Goal: Participate in discussion: Participate in discussion

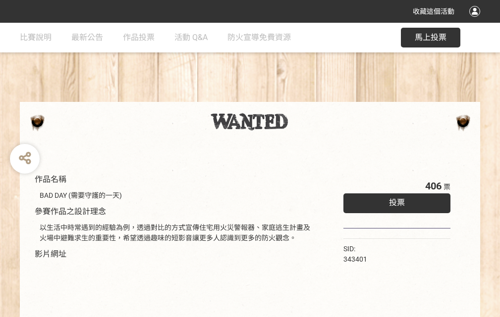
click at [476, 21] on div "收藏這個活動" at bounding box center [250, 11] width 500 height 23
click at [309, 98] on div "作品名稱 BAD DAY (需要守護的一天) 參賽作品之設計理念 以生活中時常遇到的經驗為例，透過對比的方式宣傳住宅用火災警報器、家庭逃生計畫及火場中避難求生…" at bounding box center [250, 231] width 500 height 416
click at [394, 200] on span "投票" at bounding box center [397, 202] width 16 height 9
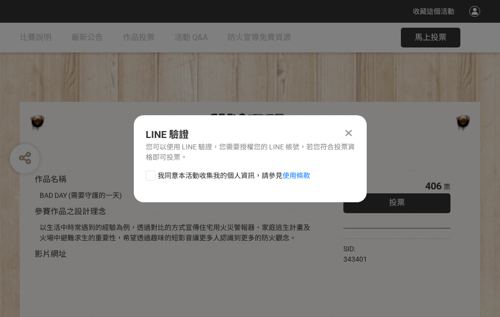
click at [150, 174] on div at bounding box center [151, 176] width 10 height 10
checkbox input "true"
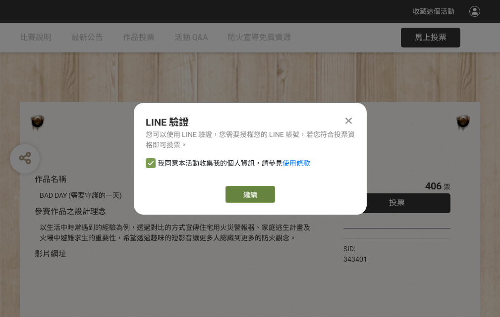
click at [249, 195] on link "繼續" at bounding box center [250, 194] width 50 height 17
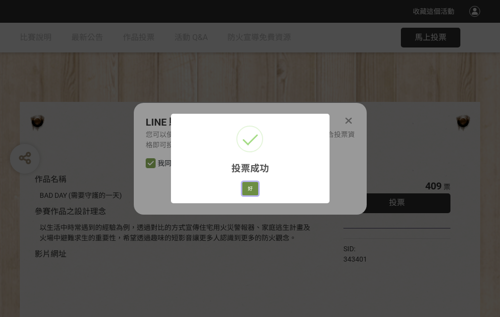
click at [247, 187] on button "好" at bounding box center [250, 189] width 16 height 14
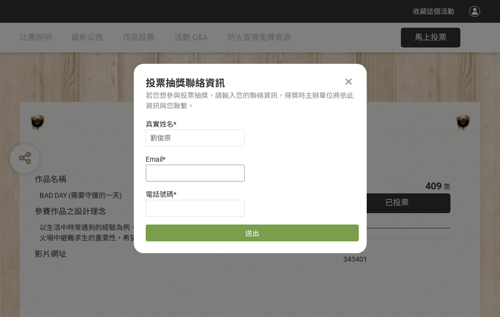
click at [198, 173] on input at bounding box center [195, 173] width 99 height 17
type input "[EMAIL_ADDRESS][DOMAIN_NAME]"
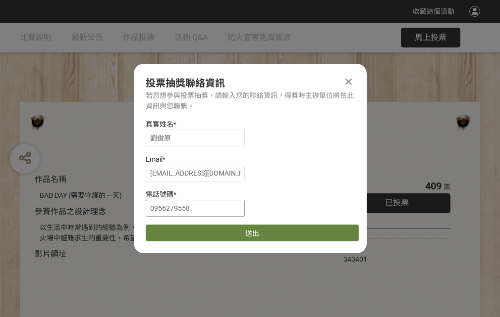
type input "0956279558"
click at [174, 230] on button "送出" at bounding box center [252, 233] width 213 height 17
